Goal: Task Accomplishment & Management: Use online tool/utility

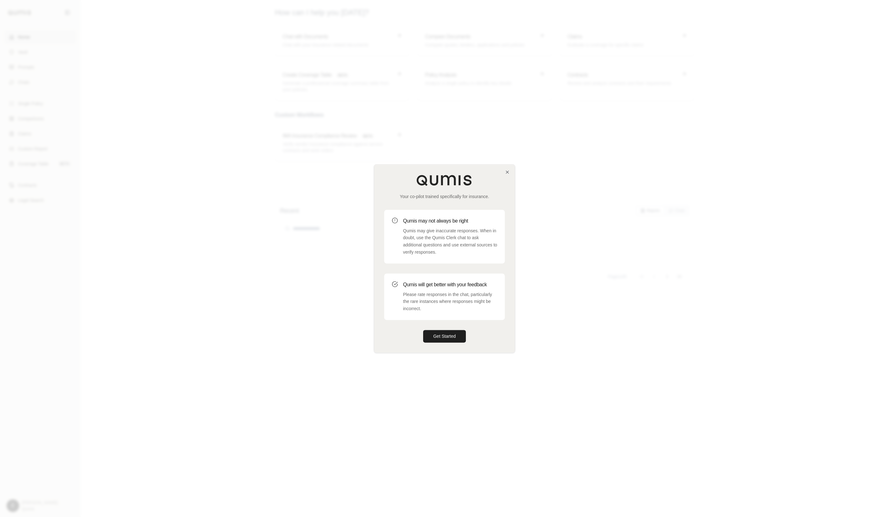
click at [451, 344] on div "Your co-pilot trained specifically for insurance. Qumis may not always be right…" at bounding box center [444, 259] width 141 height 188
click at [461, 339] on button "Get Started" at bounding box center [444, 336] width 43 height 13
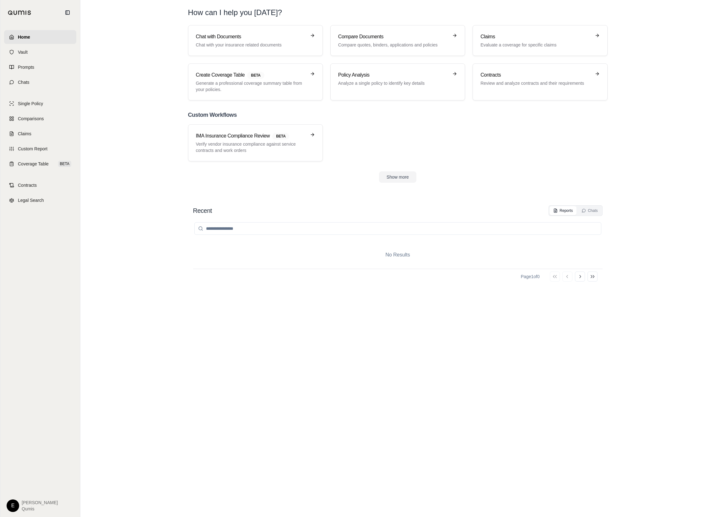
click at [298, 405] on div "No Results Page 1 of 0 Go to first page Go to previous page Go to next page Go …" at bounding box center [397, 360] width 409 height 289
click at [392, 177] on button "Show more" at bounding box center [397, 176] width 37 height 11
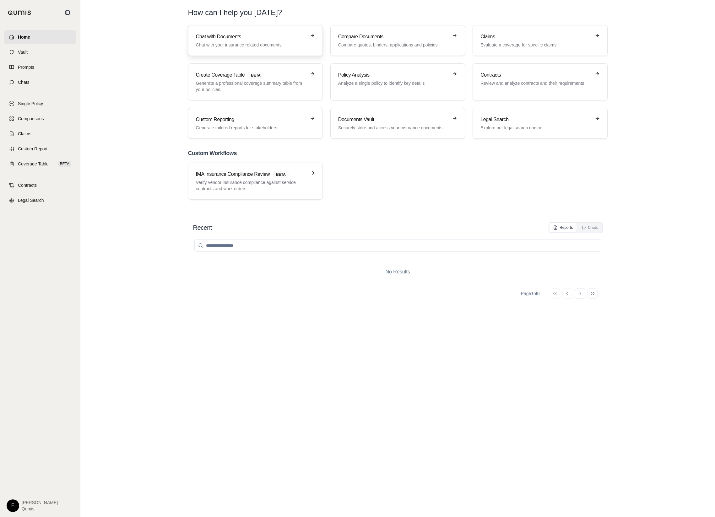
click at [282, 41] on div "Chat with Documents Chat with your insurance related documents" at bounding box center [251, 40] width 110 height 15
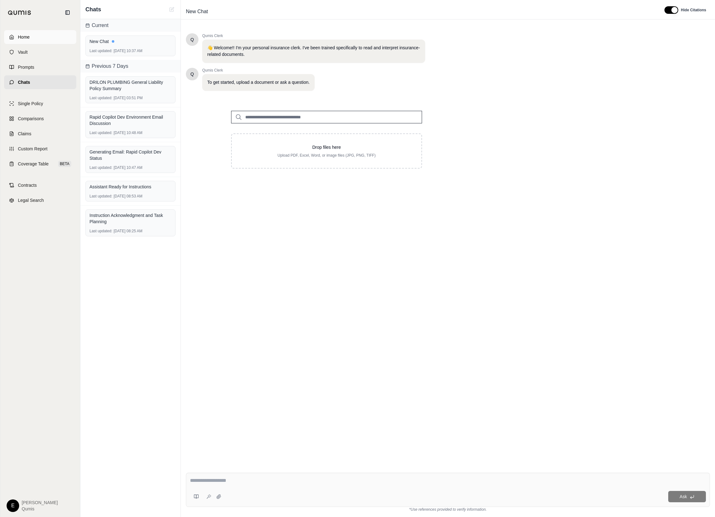
click at [45, 30] on link "Home" at bounding box center [40, 37] width 72 height 14
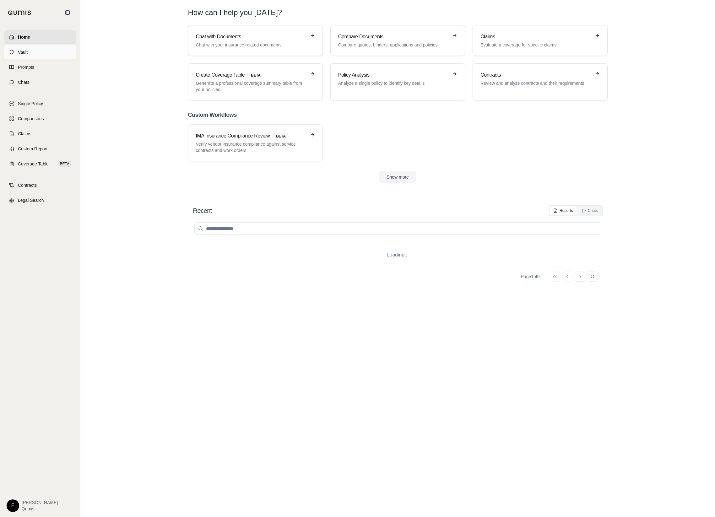
click at [42, 49] on link "Vault" at bounding box center [40, 52] width 72 height 14
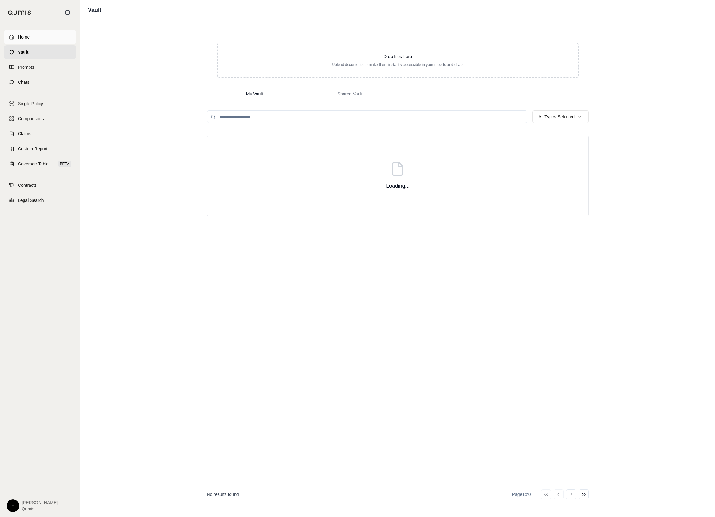
click at [44, 38] on link "Home" at bounding box center [40, 37] width 72 height 14
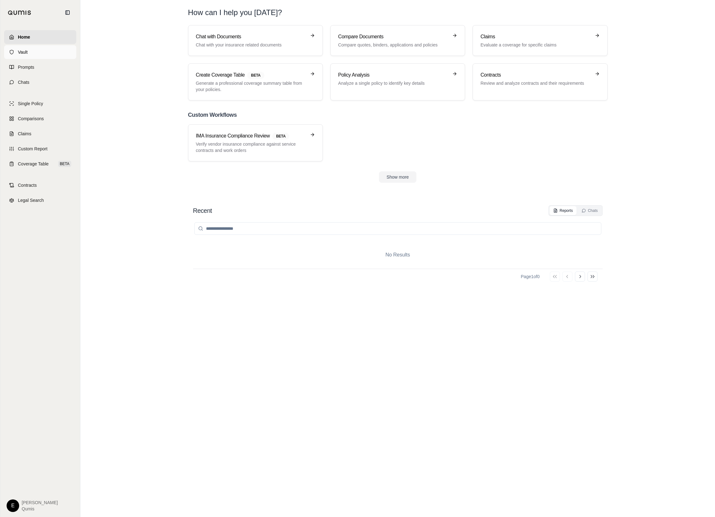
click at [43, 51] on link "Vault" at bounding box center [40, 52] width 72 height 14
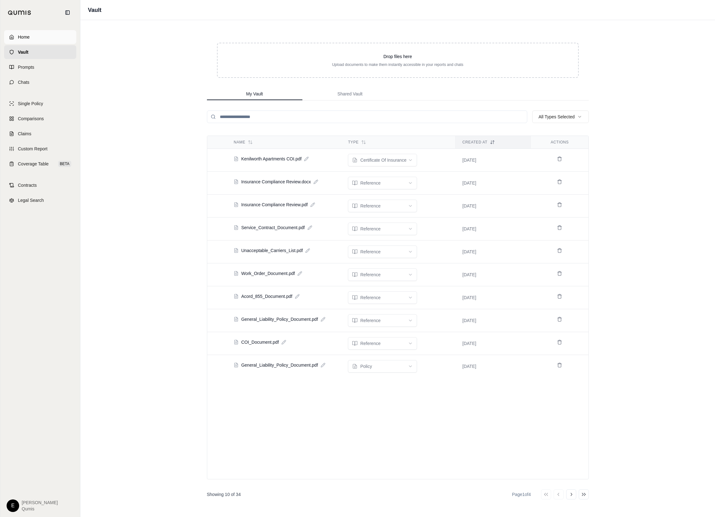
click at [46, 39] on link "Home" at bounding box center [40, 37] width 72 height 14
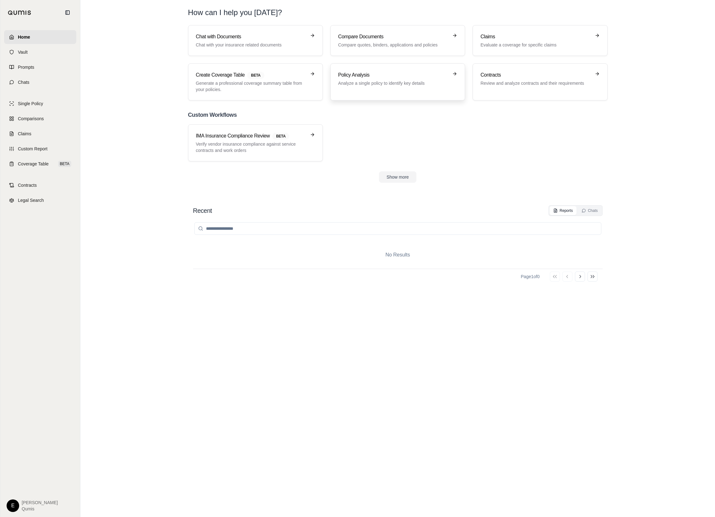
click at [420, 86] on div "Policy Analysis Analyze a single policy to identify key details" at bounding box center [397, 81] width 119 height 21
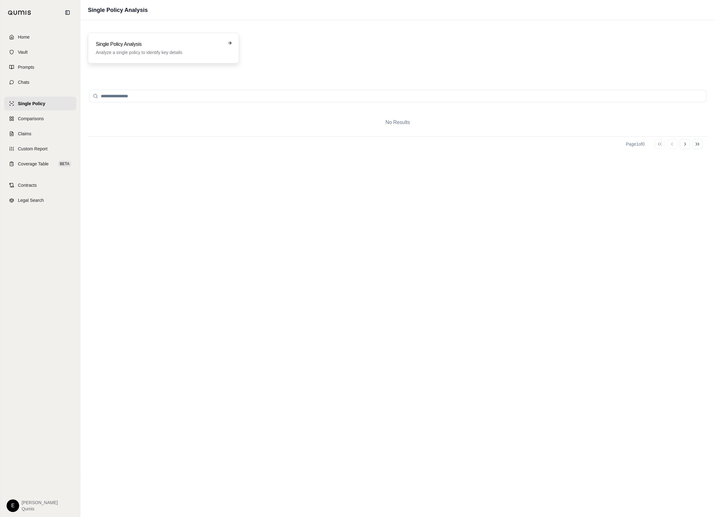
click at [164, 56] on div "Single Policy Analysis Analyze a single policy to identify key details" at bounding box center [163, 48] width 151 height 31
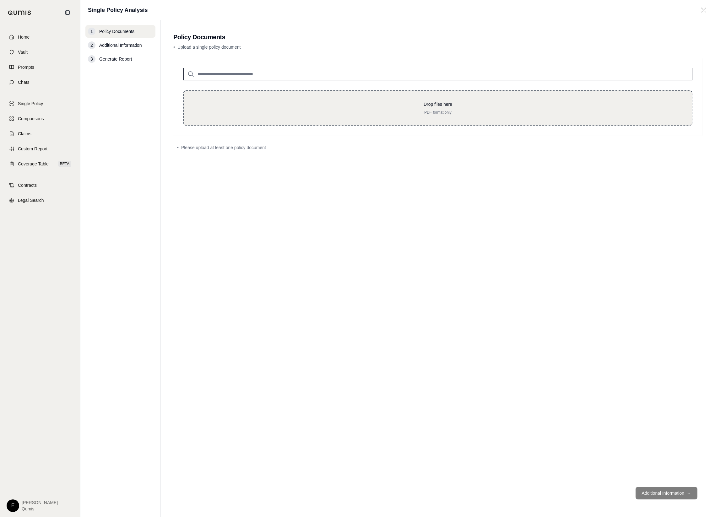
click at [309, 113] on p "PDF format only" at bounding box center [438, 112] width 488 height 5
type input "**********"
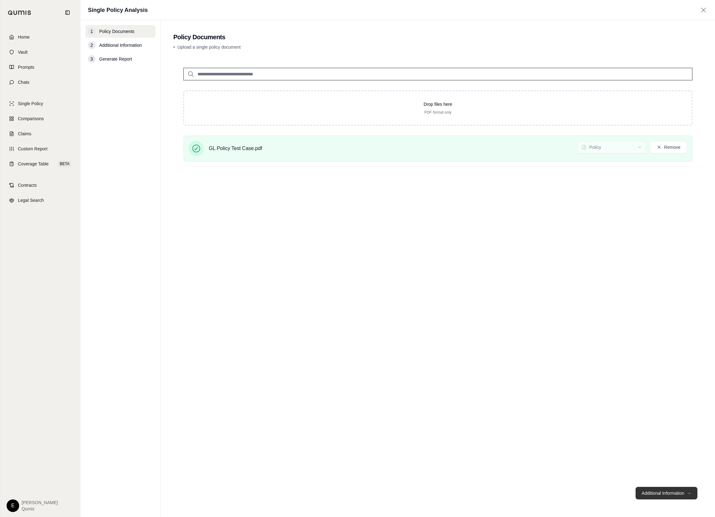
click at [666, 491] on button "Additional Information →" at bounding box center [667, 493] width 62 height 13
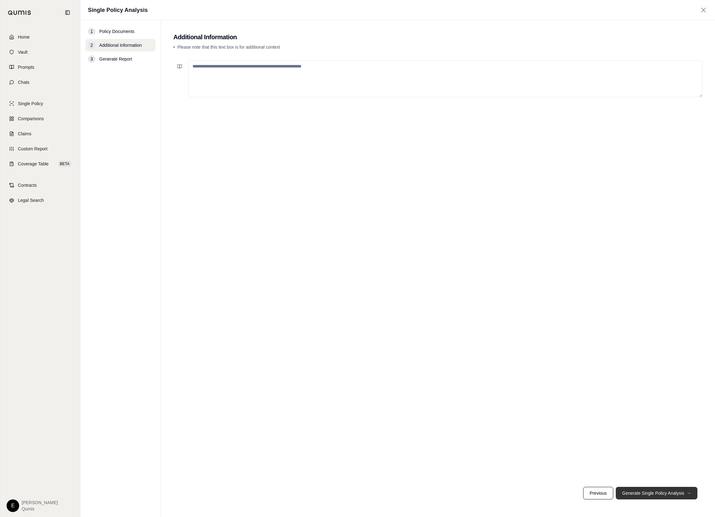
click at [666, 491] on button "Generate Single Policy Analysis →" at bounding box center [657, 493] width 82 height 13
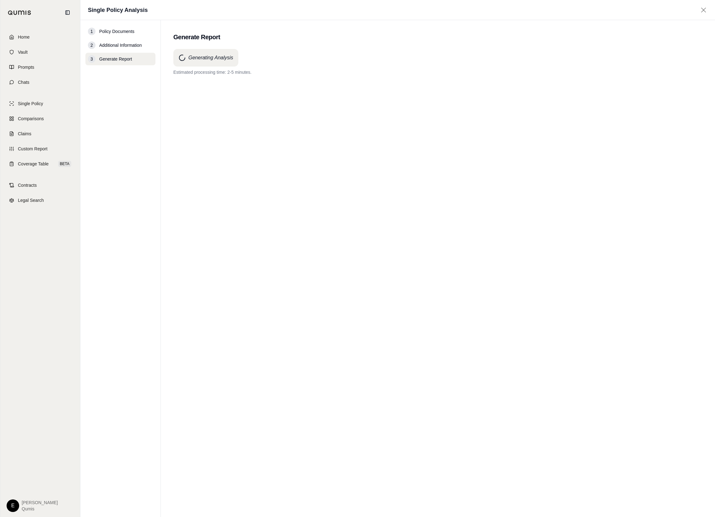
click at [715, 270] on main "Generate Report Generating Analysis Estimated processing time: 2-5 minutes." at bounding box center [438, 268] width 554 height 497
drag, startPoint x: 715, startPoint y: 260, endPoint x: 689, endPoint y: 260, distance: 25.4
click at [689, 260] on main "Generate Report Generating Analysis Estimated processing time: 2-5 minutes." at bounding box center [438, 268] width 554 height 497
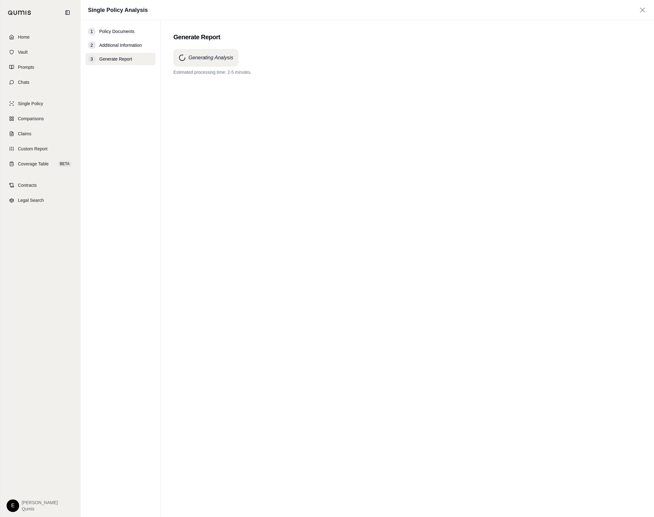
click at [387, 204] on div "Generating Analysis Estimated processing time: 2-5 minutes." at bounding box center [407, 272] width 468 height 446
click at [41, 41] on link "Home" at bounding box center [40, 37] width 72 height 14
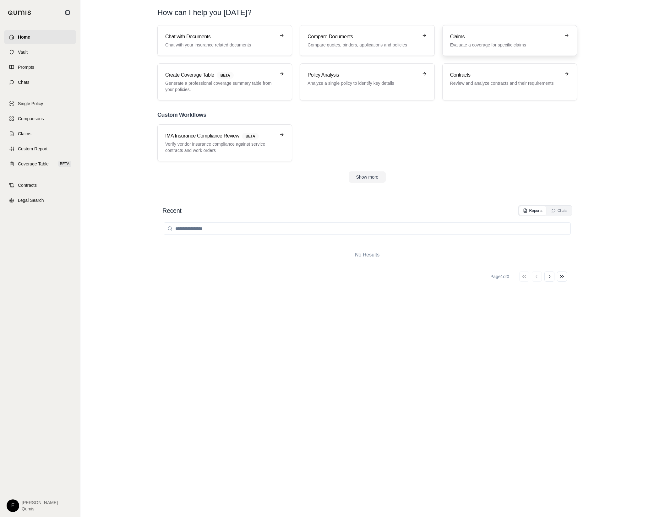
click at [481, 36] on h3 "Claims" at bounding box center [505, 37] width 110 height 8
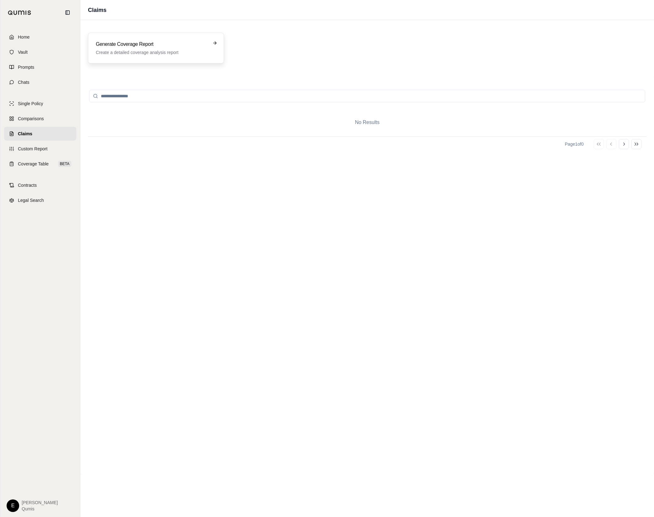
click at [176, 46] on h3 "Generate Coverage Report" at bounding box center [151, 45] width 111 height 8
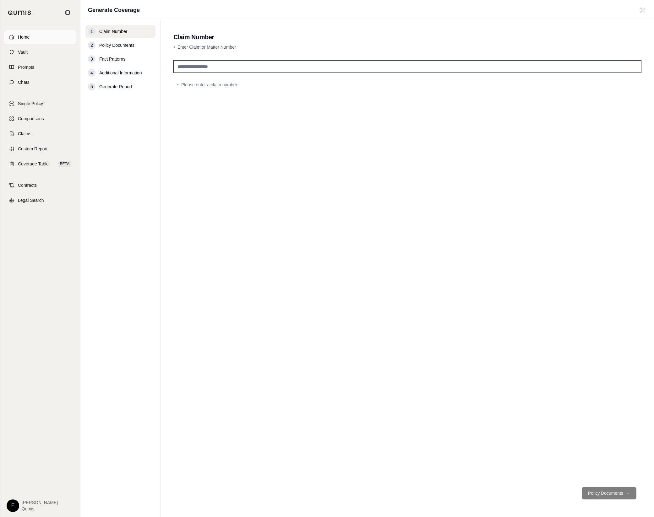
click at [51, 38] on link "Home" at bounding box center [40, 37] width 72 height 14
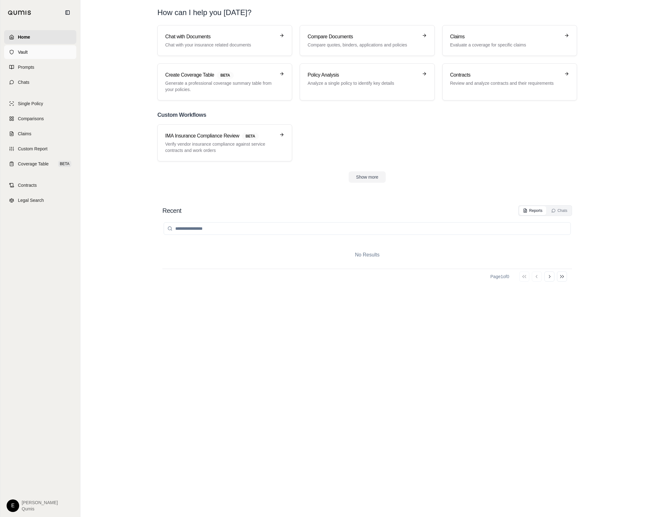
click at [52, 50] on link "Vault" at bounding box center [40, 52] width 72 height 14
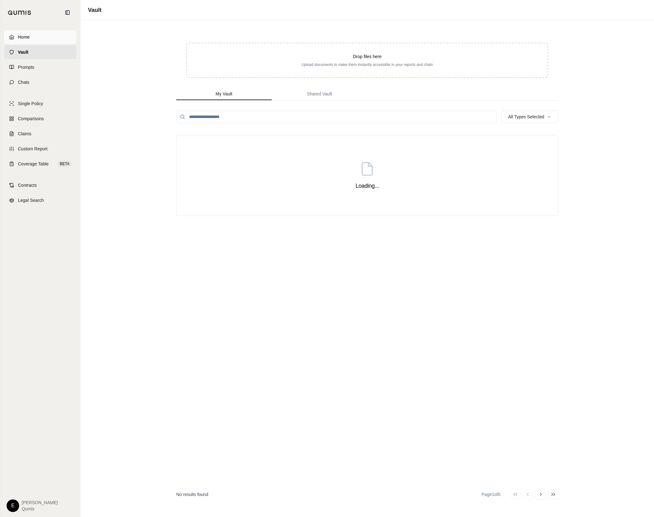
click at [57, 37] on link "Home" at bounding box center [40, 37] width 72 height 14
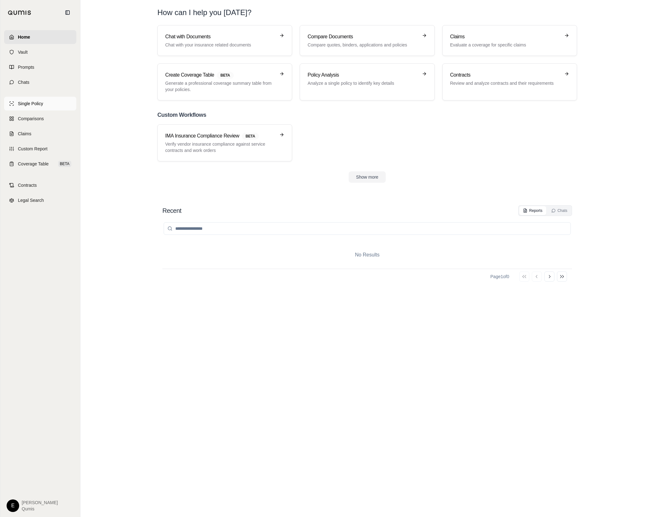
click at [52, 101] on link "Single Policy" at bounding box center [40, 104] width 72 height 14
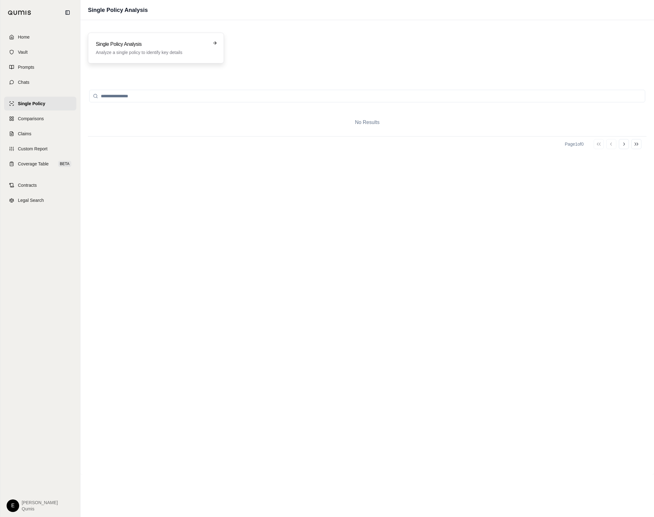
click at [147, 56] on div "Single Policy Analysis Analyze a single policy to identify key details" at bounding box center [156, 48] width 136 height 31
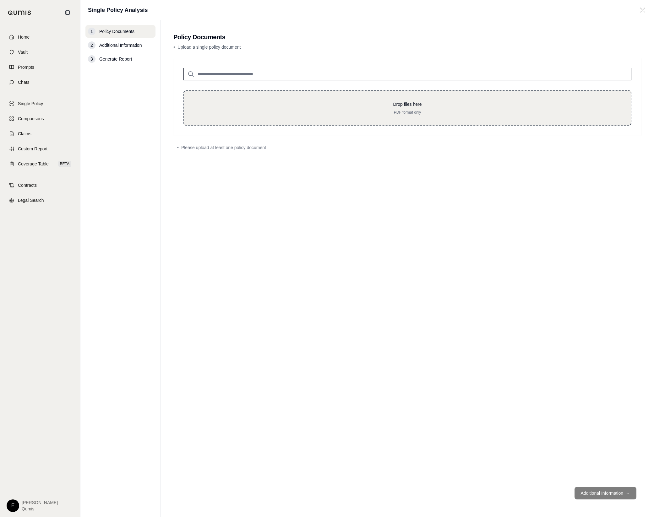
click at [342, 118] on div "Drop files here PDF format only" at bounding box center [407, 107] width 448 height 35
type input "**********"
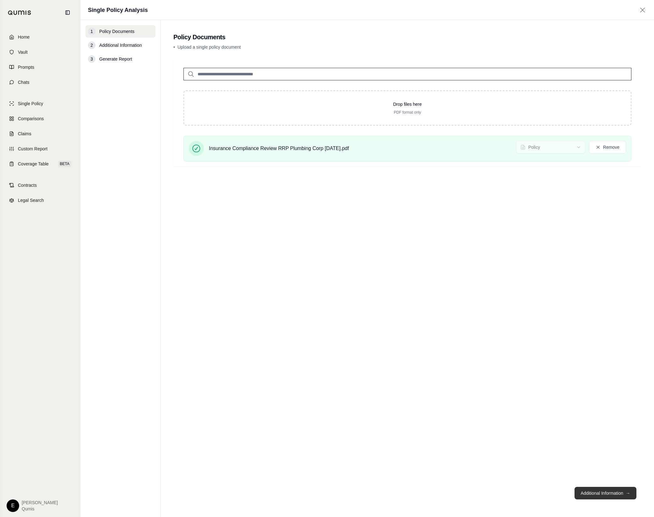
click at [597, 496] on button "Additional Information →" at bounding box center [605, 493] width 62 height 13
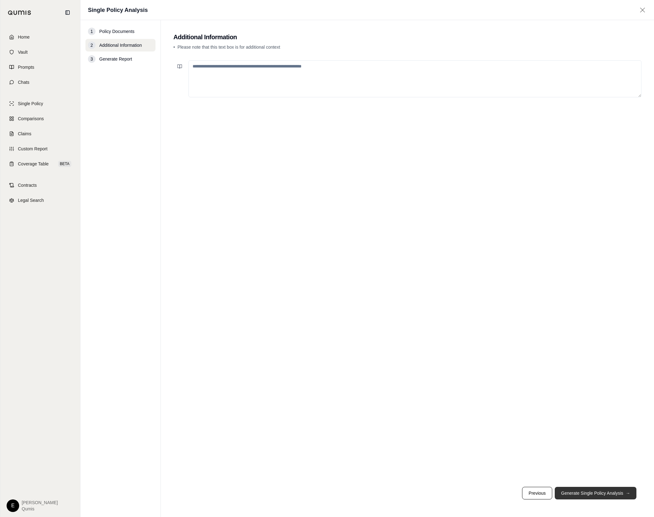
click at [597, 496] on button "Generate Single Policy Analysis →" at bounding box center [596, 493] width 82 height 13
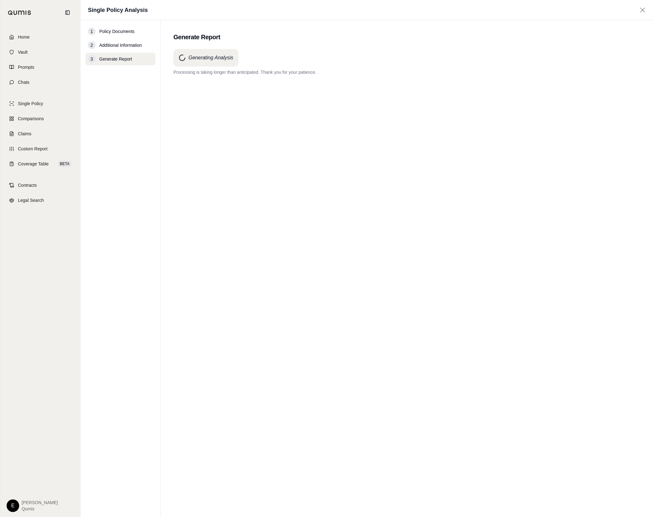
click at [496, 359] on div "Generating Analysis Processing is taking longer than anticipated. Thank you for…" at bounding box center [407, 272] width 468 height 446
